Goal: Information Seeking & Learning: Learn about a topic

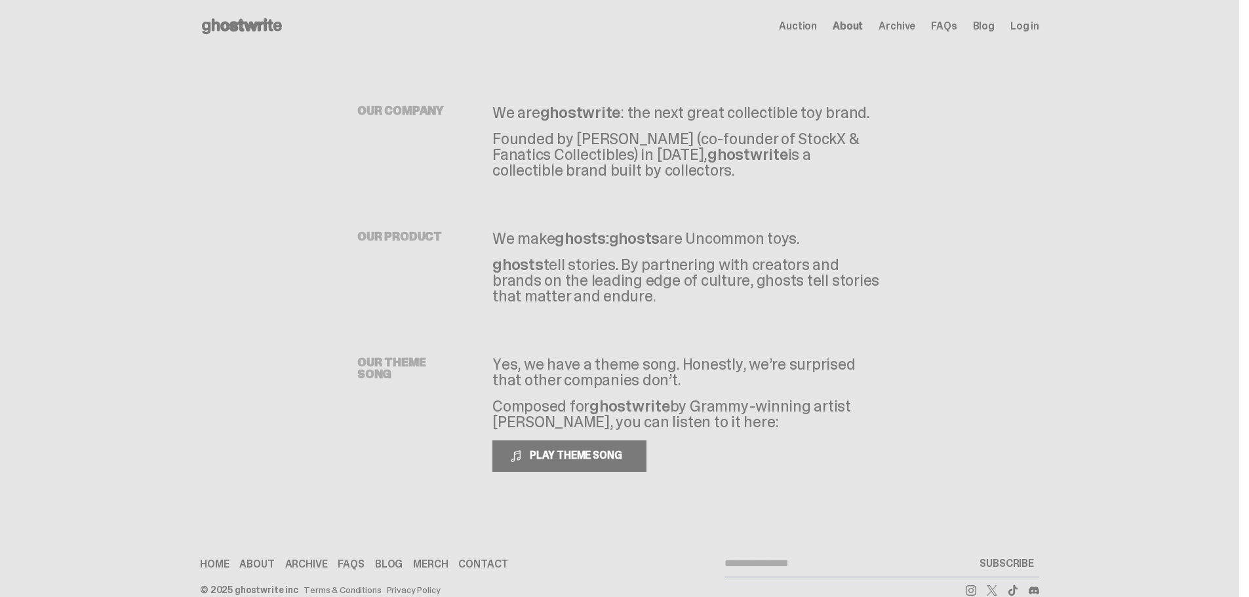
click at [796, 23] on span "Auction" at bounding box center [798, 26] width 38 height 10
click at [813, 27] on span "Auction" at bounding box center [798, 26] width 38 height 10
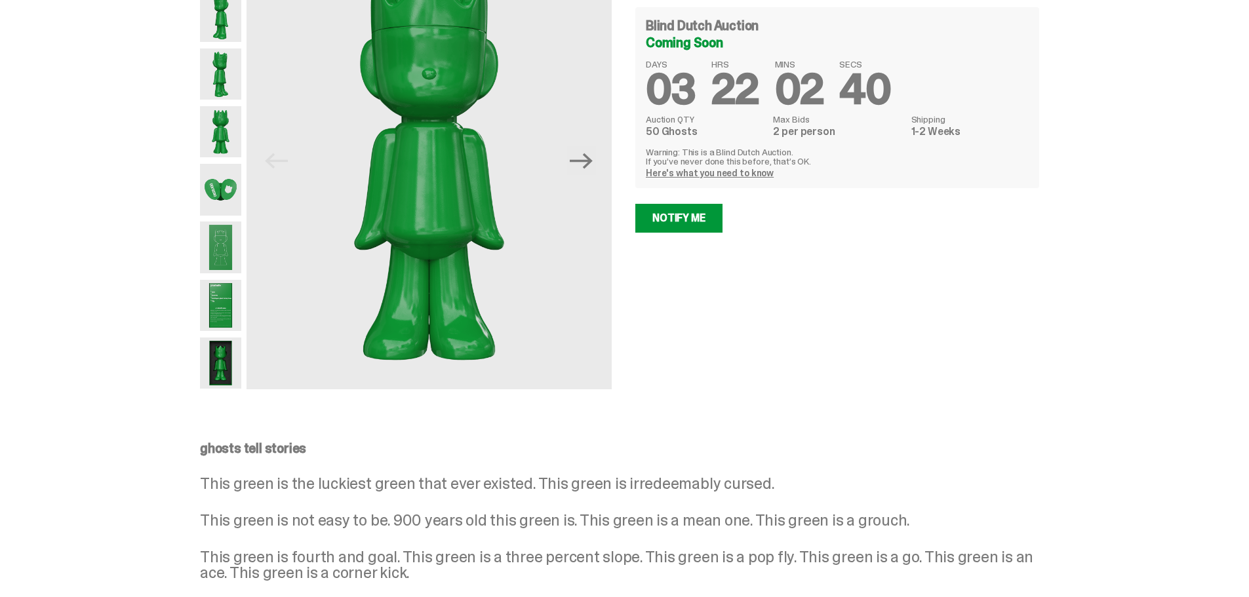
scroll to position [131, 0]
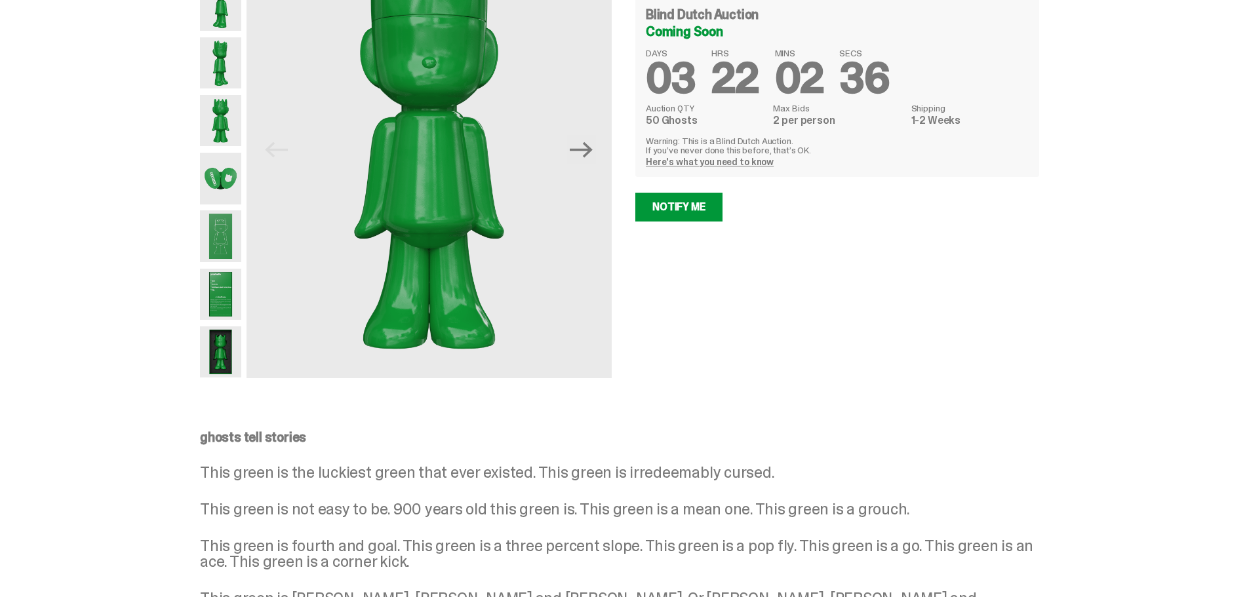
click at [693, 160] on link "Here's what you need to know" at bounding box center [710, 162] width 128 height 12
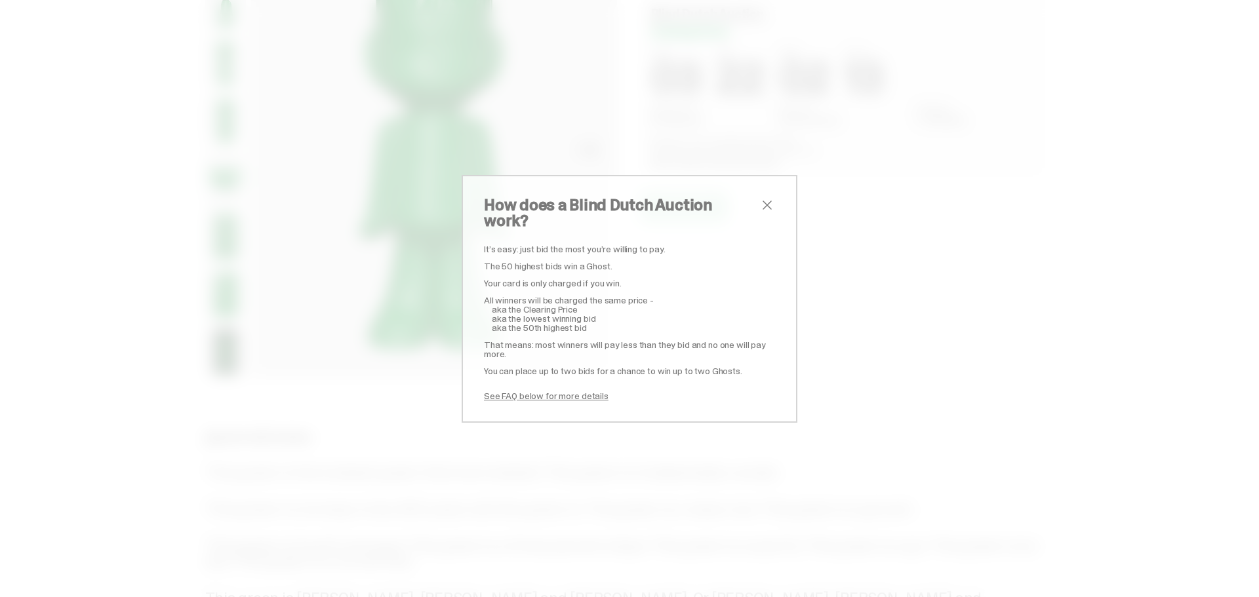
click at [760, 210] on span "close" at bounding box center [767, 205] width 16 height 16
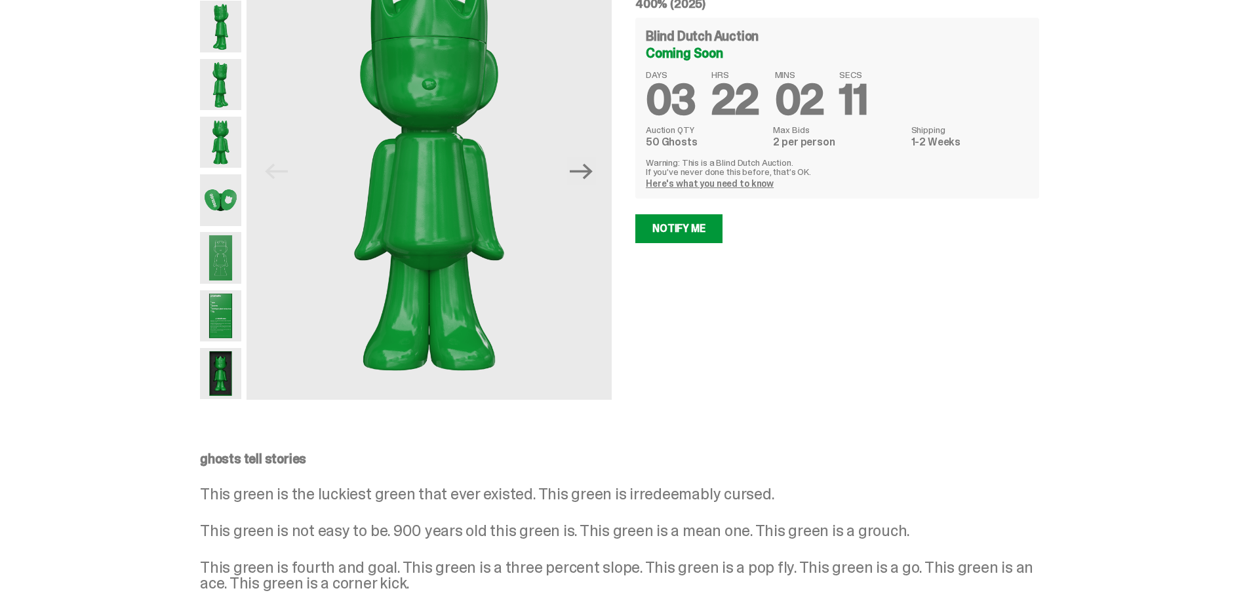
scroll to position [0, 0]
